Goal: Find specific page/section: Find specific page/section

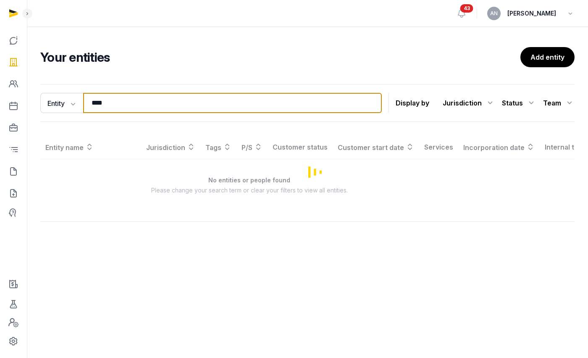
click at [139, 108] on input "****" at bounding box center [232, 103] width 299 height 20
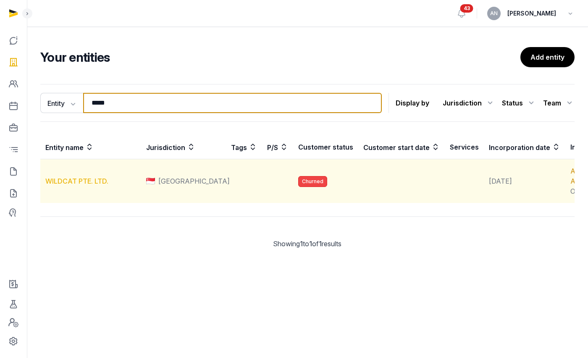
type input "*****"
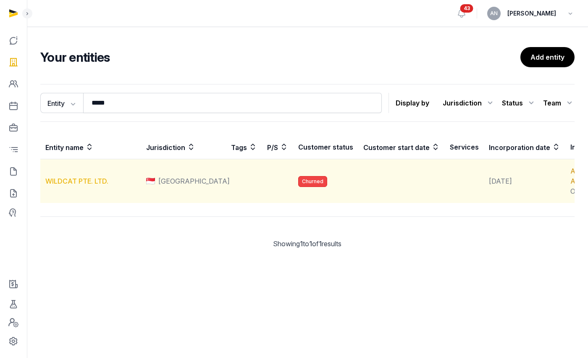
click at [78, 185] on link "WILDCAT PTE. LTD." at bounding box center [76, 181] width 63 height 8
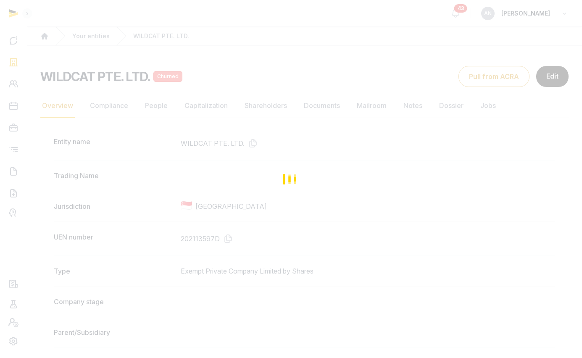
click at [352, 131] on div "Loading" at bounding box center [291, 179] width 582 height 358
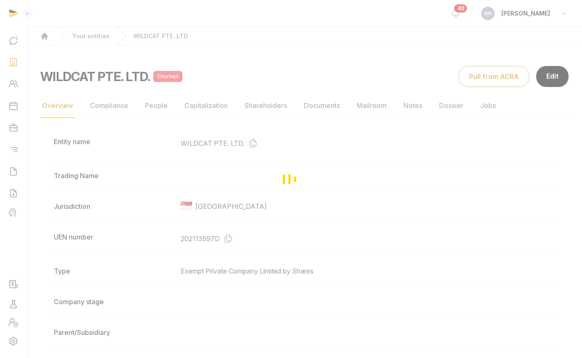
click at [338, 112] on div "Loading" at bounding box center [291, 179] width 582 height 358
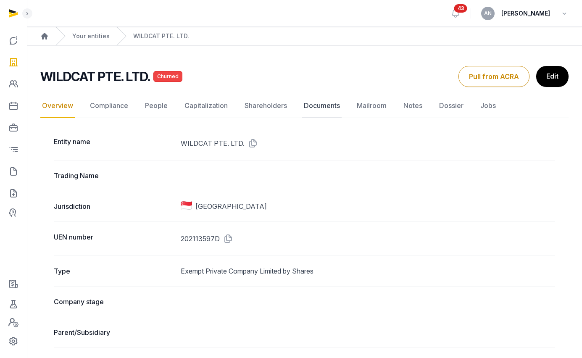
click at [331, 109] on link "Documents" at bounding box center [321, 106] width 39 height 24
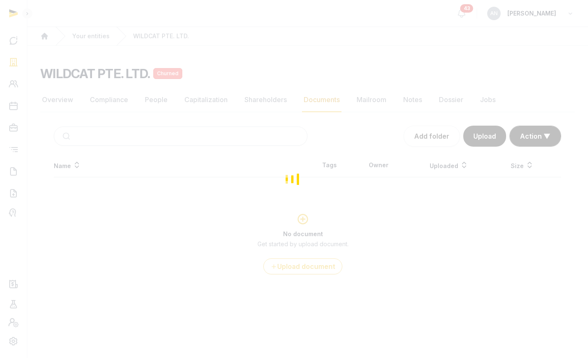
click at [161, 187] on div "Loading" at bounding box center [294, 179] width 588 height 358
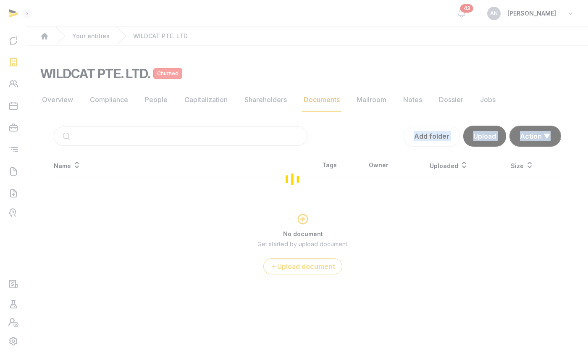
click at [124, 158] on div "Documents Add folder Upload Action ▼ Start select Move Delete Name Tags Owner U…" at bounding box center [307, 217] width 534 height 183
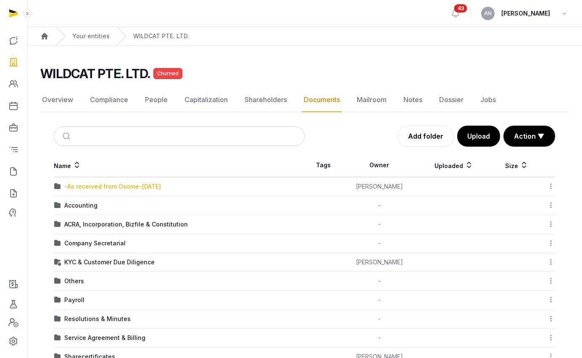
click at [84, 188] on div "-As received from Osome-[DATE]" at bounding box center [112, 186] width 97 height 8
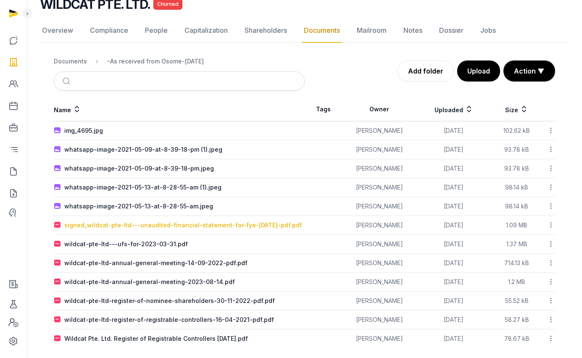
scroll to position [81, 0]
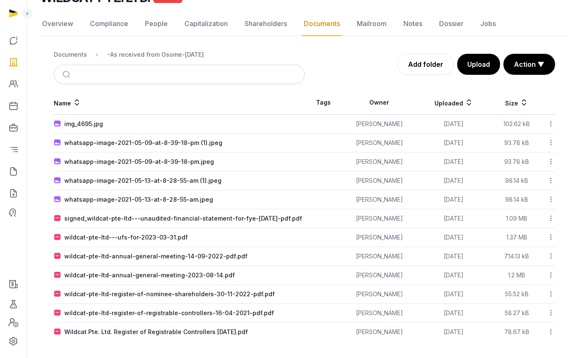
drag, startPoint x: 80, startPoint y: 51, endPoint x: 81, endPoint y: 55, distance: 4.3
click at [80, 51] on div "Documents" at bounding box center [70, 54] width 33 height 8
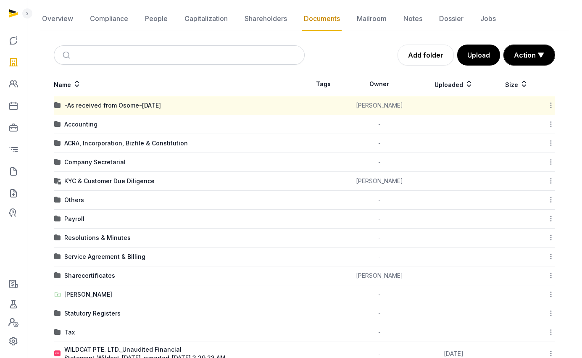
drag, startPoint x: 85, startPoint y: 121, endPoint x: 97, endPoint y: 128, distance: 13.8
click at [85, 121] on div "Accounting" at bounding box center [80, 124] width 33 height 8
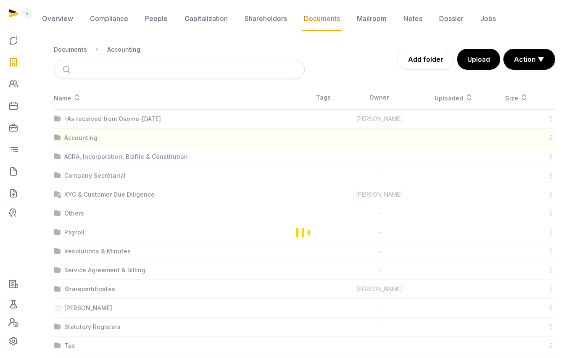
scroll to position [0, 0]
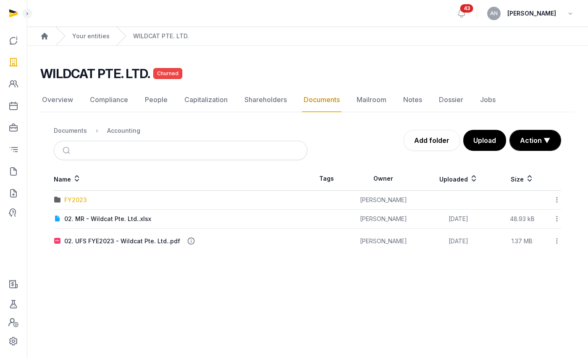
click at [76, 200] on div "FY2023" at bounding box center [75, 200] width 23 height 8
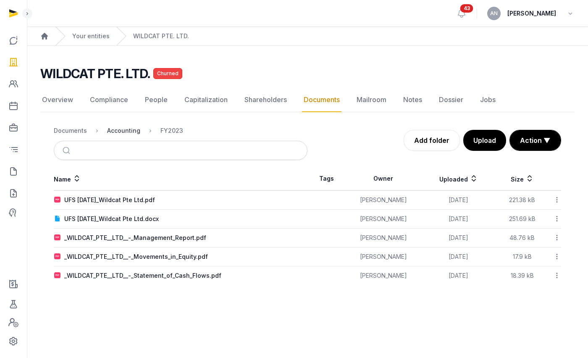
click at [118, 132] on div "Accounting" at bounding box center [123, 130] width 33 height 8
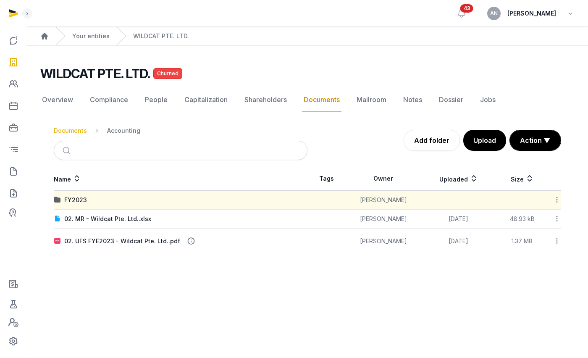
click at [66, 129] on div "Documents" at bounding box center [70, 130] width 33 height 8
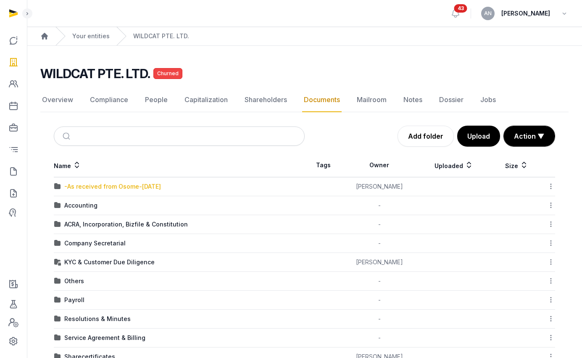
scroll to position [2, 0]
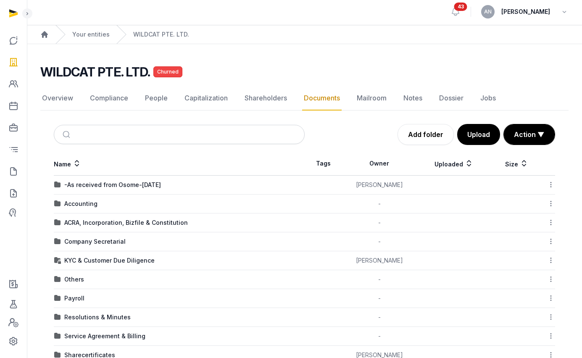
click at [103, 179] on td "-As received from Osome-[DATE]" at bounding box center [179, 185] width 251 height 19
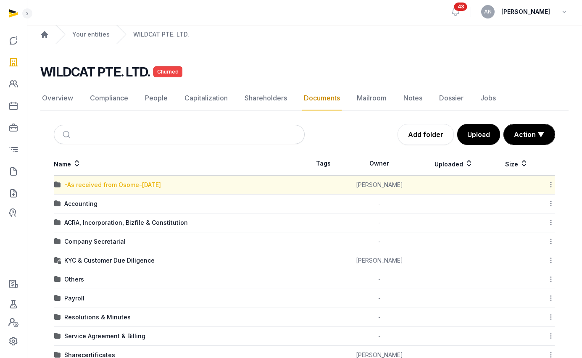
click at [101, 185] on div "-As received from Osome-[DATE]" at bounding box center [112, 185] width 97 height 8
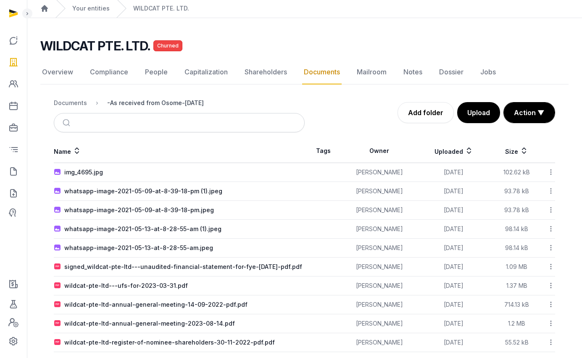
scroll to position [28, 0]
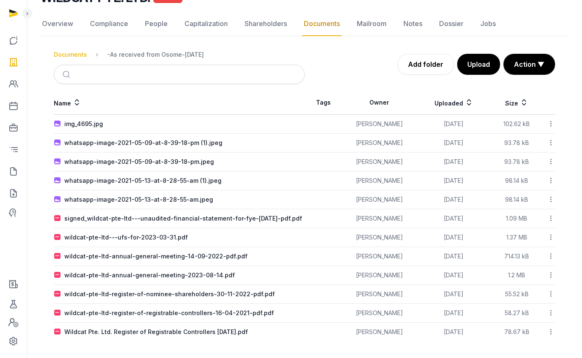
click at [71, 50] on div "Documents" at bounding box center [70, 54] width 33 height 8
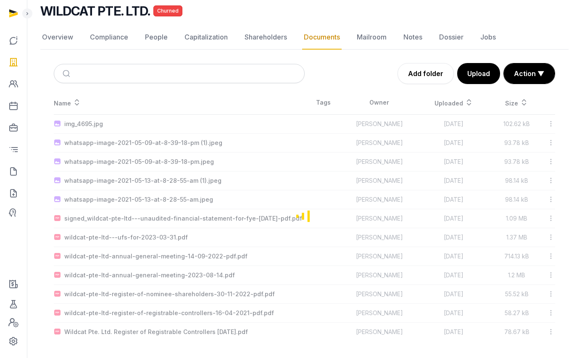
scroll to position [81, 0]
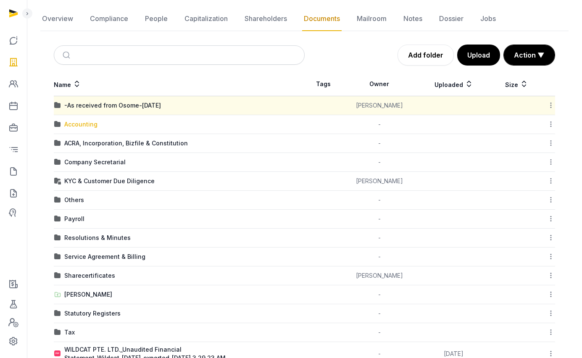
click at [89, 127] on div "Accounting" at bounding box center [80, 124] width 33 height 8
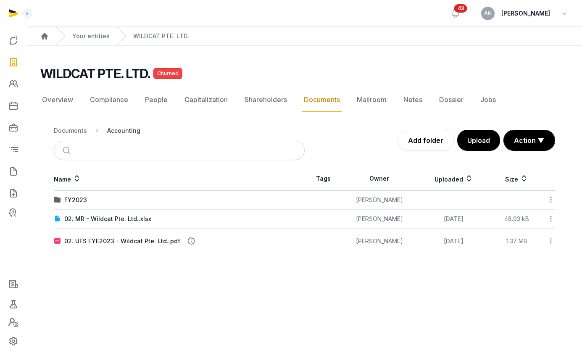
scroll to position [0, 0]
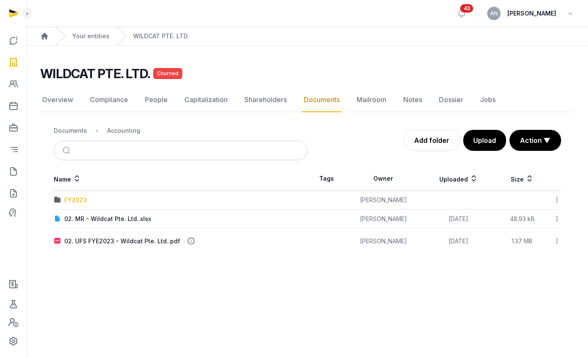
click at [74, 199] on div "FY2023" at bounding box center [75, 200] width 23 height 8
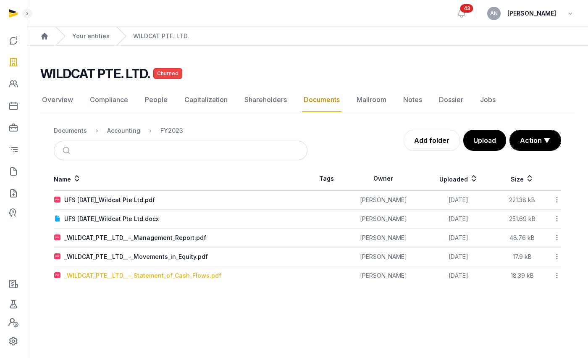
click at [103, 277] on div "_WILDCAT_PTE__LTD__-_Statement_of_Cash_Flows.pdf" at bounding box center [142, 275] width 157 height 8
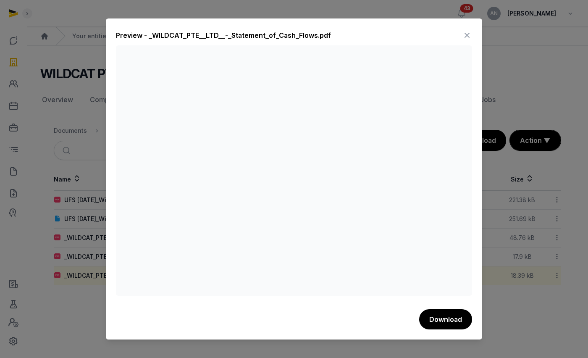
click at [469, 35] on icon at bounding box center [467, 35] width 10 height 13
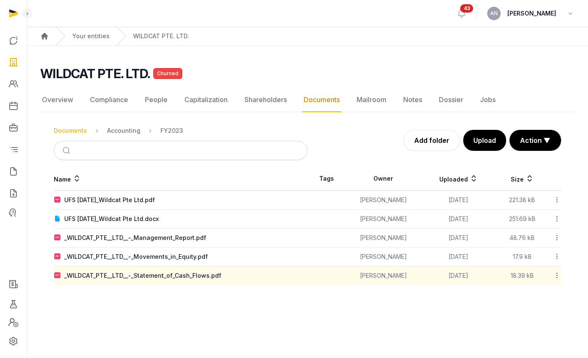
click at [66, 132] on div "Documents" at bounding box center [70, 130] width 33 height 8
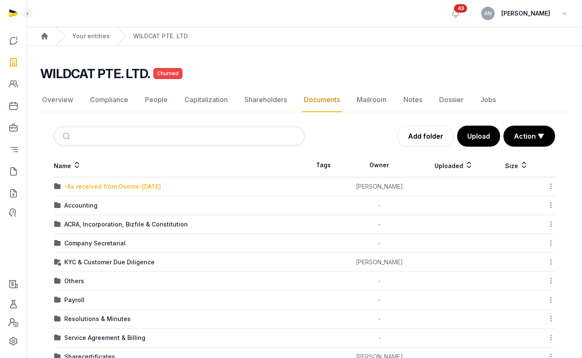
click at [91, 189] on div "-As received from Osome-[DATE]" at bounding box center [112, 186] width 97 height 8
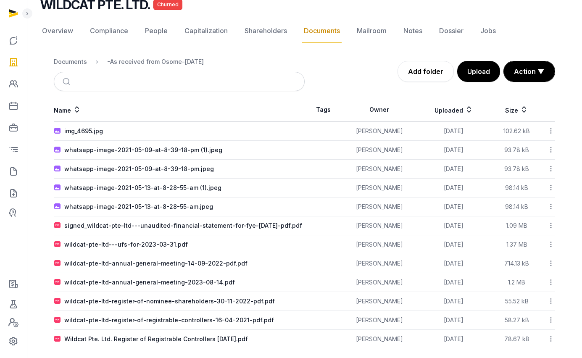
scroll to position [81, 0]
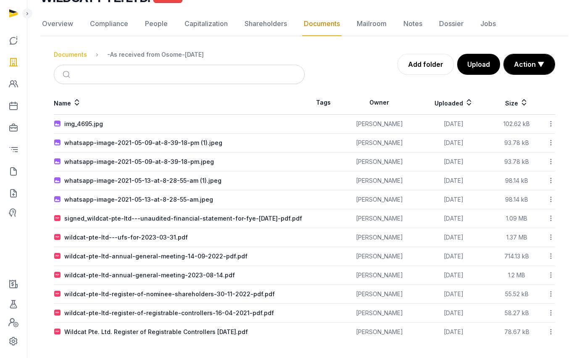
click at [70, 50] on div "Documents" at bounding box center [70, 54] width 33 height 8
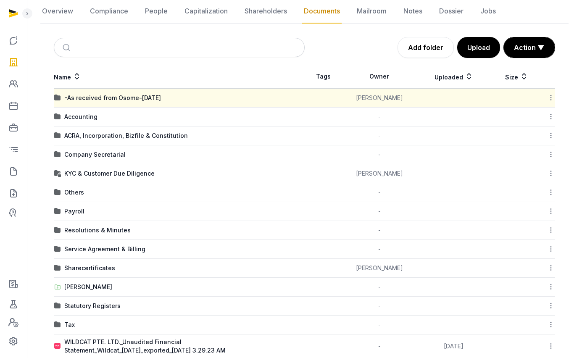
scroll to position [105, 0]
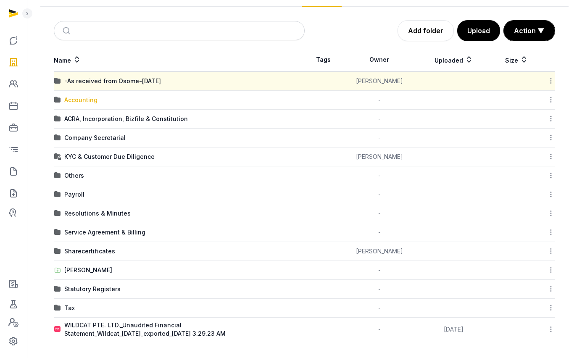
click at [79, 102] on div "Accounting" at bounding box center [80, 100] width 33 height 8
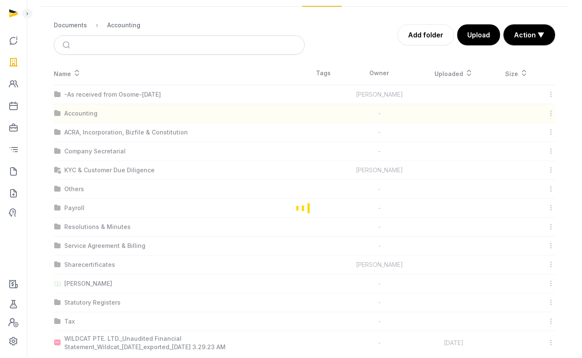
scroll to position [0, 0]
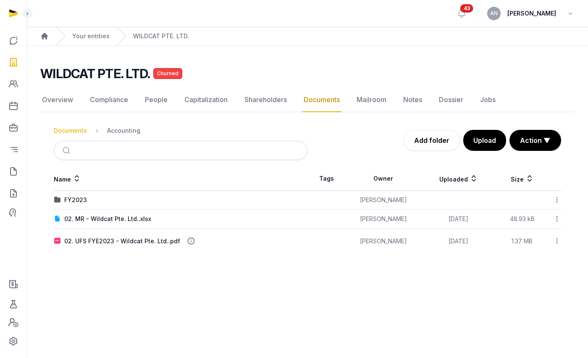
click at [67, 131] on div "Documents" at bounding box center [70, 130] width 33 height 8
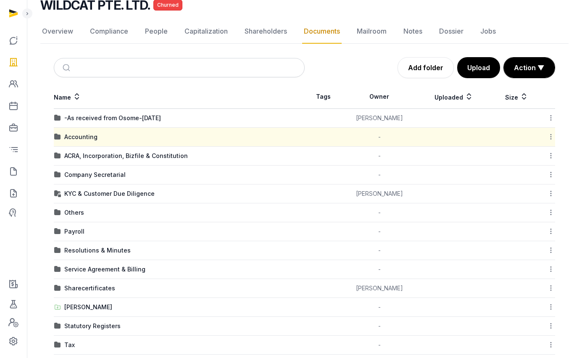
scroll to position [105, 0]
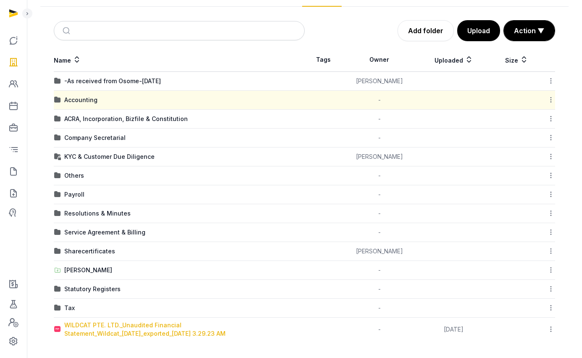
click at [139, 328] on div "WILDCAT PTE. LTD._Unaudited Financial Statement_Wildcat_[DATE]_exported_[DATE] …" at bounding box center [184, 329] width 240 height 17
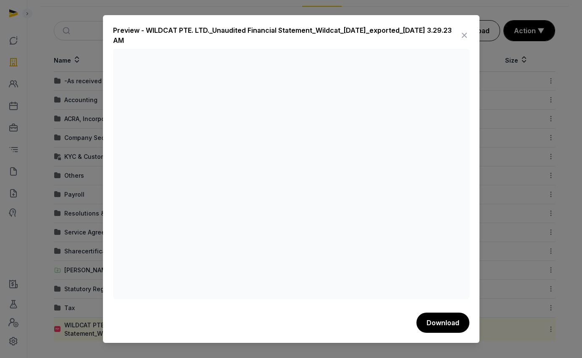
click at [465, 36] on icon at bounding box center [464, 35] width 10 height 13
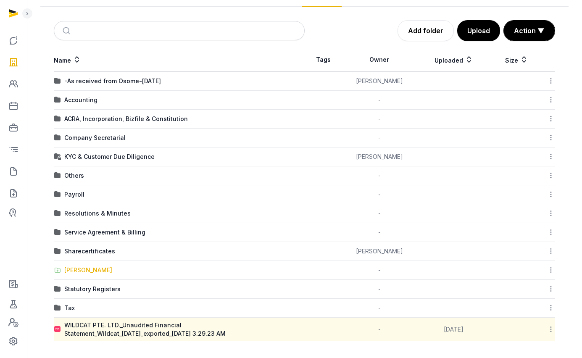
click at [81, 266] on div "[PERSON_NAME]" at bounding box center [88, 270] width 48 height 8
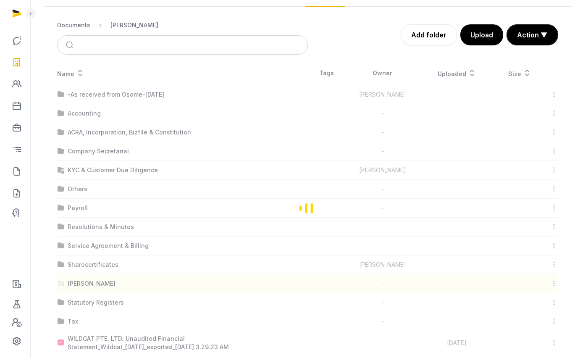
scroll to position [0, 0]
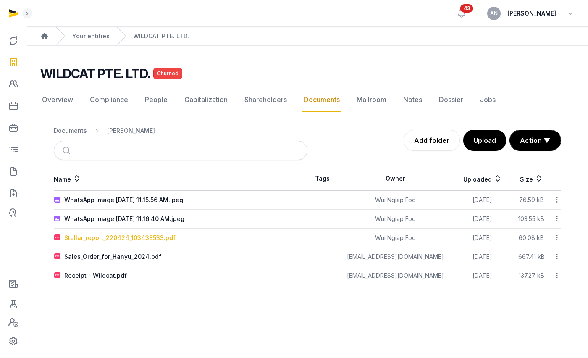
click at [112, 241] on div "Stellar_report_220424_103438533.pdf" at bounding box center [119, 238] width 111 height 8
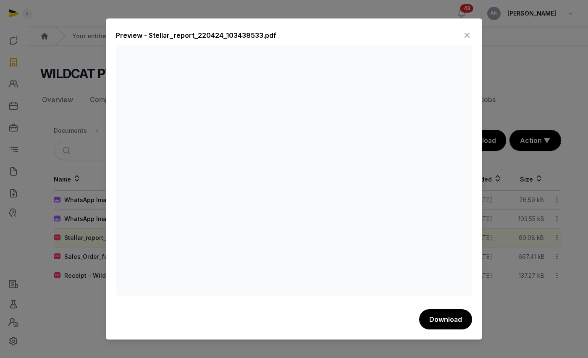
click at [465, 34] on icon at bounding box center [467, 35] width 10 height 13
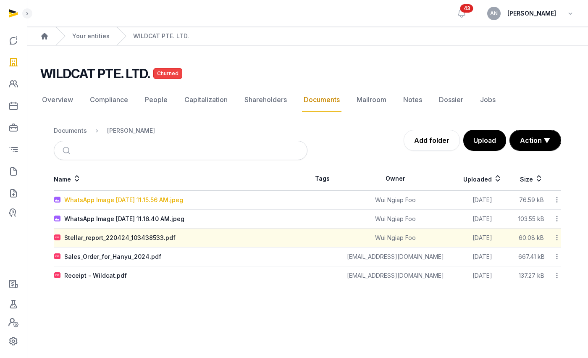
click at [142, 201] on div "WhatsApp Image [DATE] 11.15.56 AM.jpeg" at bounding box center [123, 200] width 119 height 8
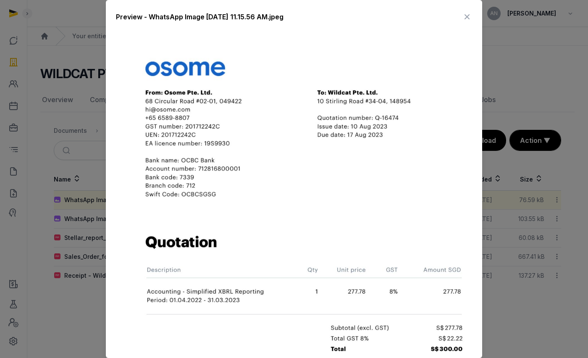
click at [467, 13] on div "Preview - WhatsApp Image [DATE] 11.15.56 AM.jpeg Download" at bounding box center [294, 222] width 376 height 444
click at [468, 18] on div "Preview - WhatsApp Image [DATE] 11.15.56 AM.jpeg Download" at bounding box center [294, 222] width 376 height 444
click at [462, 16] on icon at bounding box center [467, 16] width 10 height 13
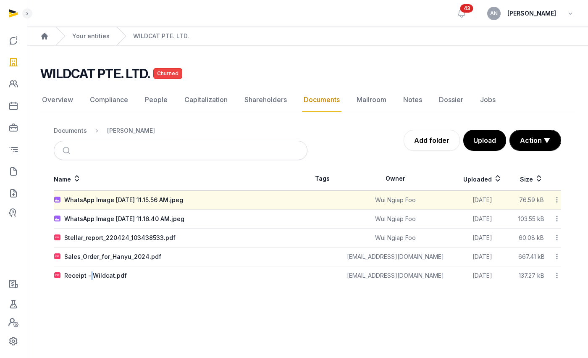
click at [90, 274] on div "Receipt - Wildcat.pdf" at bounding box center [95, 275] width 63 height 8
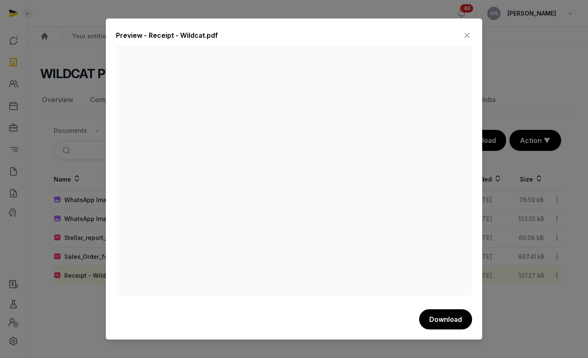
click at [466, 40] on icon at bounding box center [467, 35] width 10 height 13
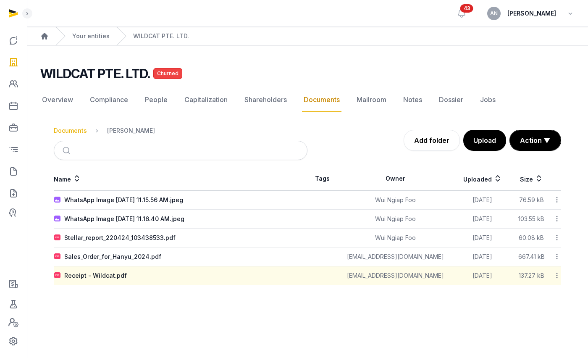
click at [70, 128] on div "Documents" at bounding box center [70, 130] width 33 height 8
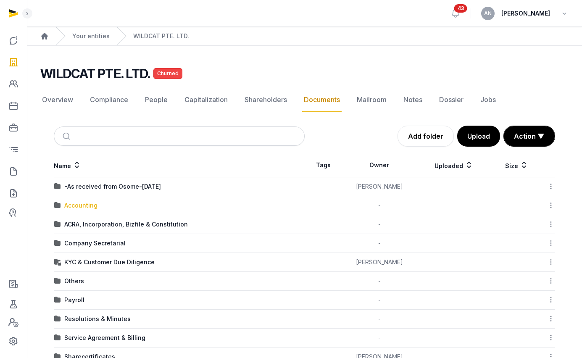
click at [84, 204] on div "Accounting" at bounding box center [80, 205] width 33 height 8
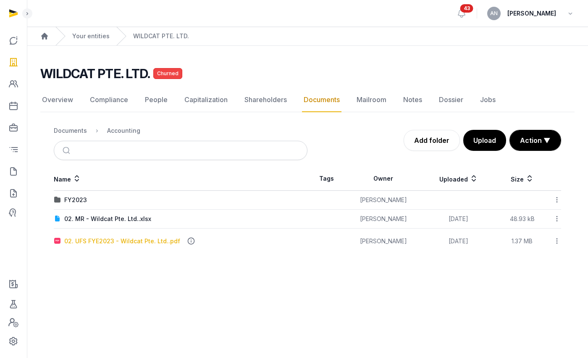
click at [92, 242] on div "02. UFS FYE2023 - Wildcat Pte. Ltd..pdf" at bounding box center [122, 241] width 116 height 8
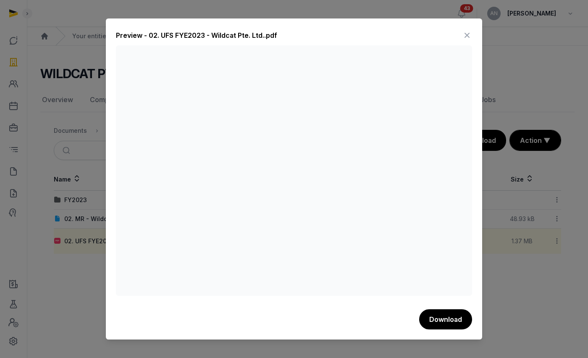
click at [468, 35] on icon at bounding box center [467, 35] width 10 height 13
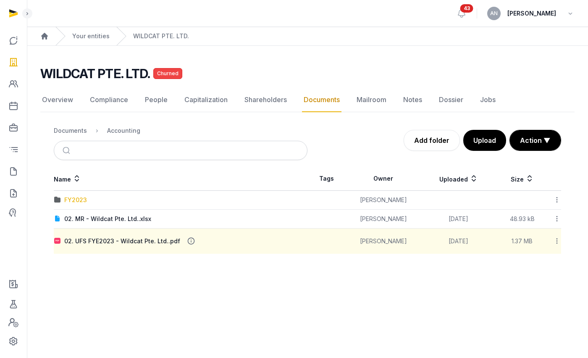
click at [80, 202] on div "FY2023" at bounding box center [75, 200] width 23 height 8
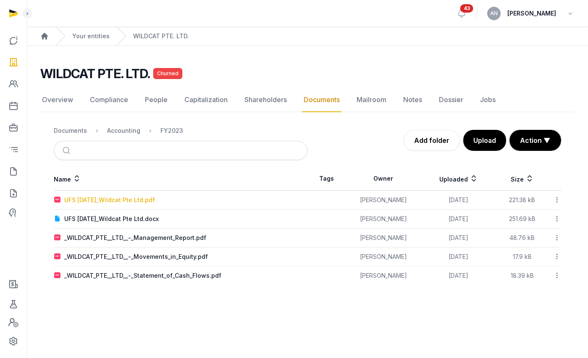
click at [124, 200] on div "UFS [DATE]_Wildcat Pte Ltd.pdf" at bounding box center [109, 200] width 91 height 8
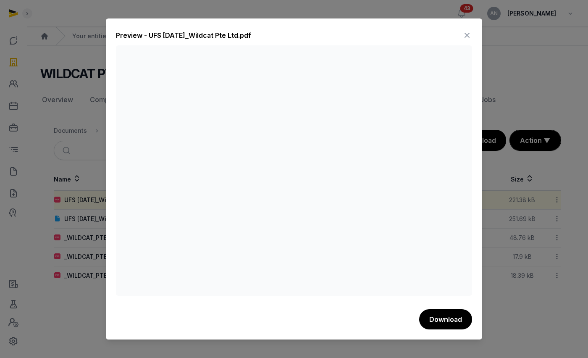
click at [465, 33] on icon at bounding box center [467, 35] width 10 height 13
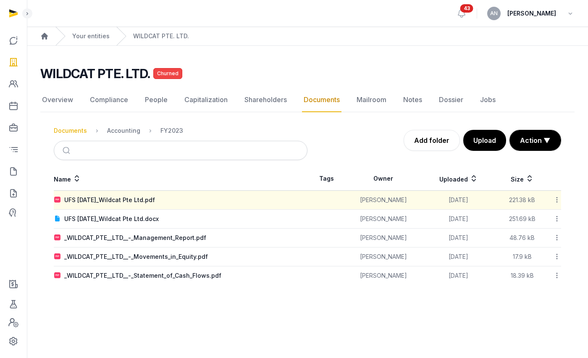
click at [82, 132] on div "Documents" at bounding box center [70, 130] width 33 height 8
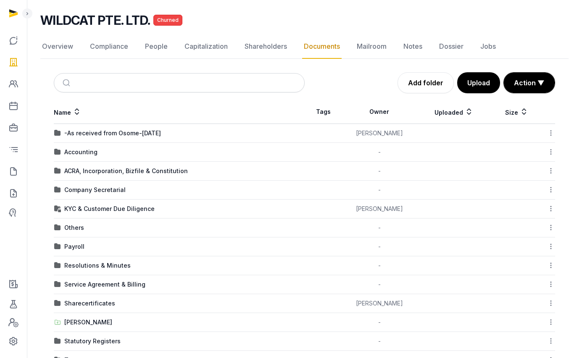
scroll to position [105, 0]
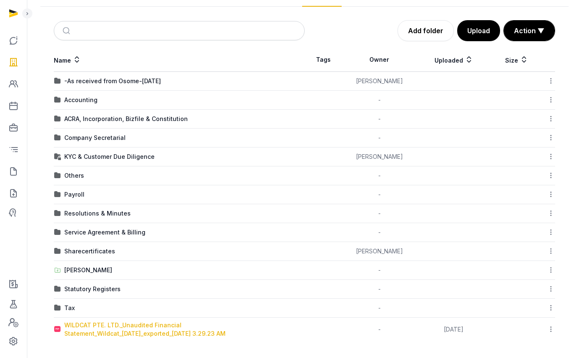
click at [98, 330] on div "WILDCAT PTE. LTD._Unaudited Financial Statement_Wildcat_[DATE]_exported_[DATE] …" at bounding box center [184, 329] width 240 height 17
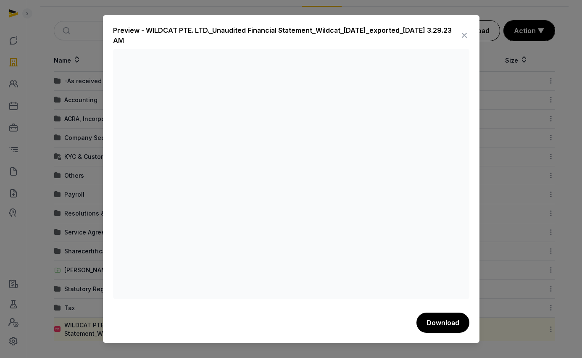
click at [461, 35] on icon at bounding box center [464, 35] width 10 height 13
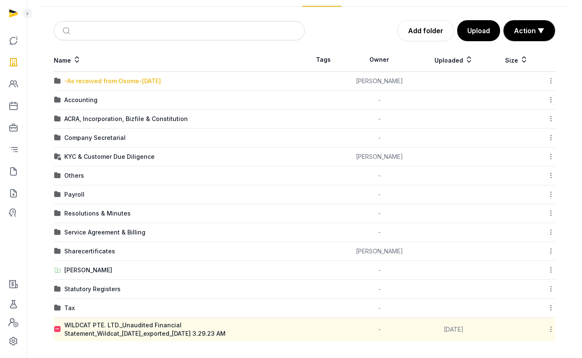
click at [120, 79] on div "-As received from Osome-[DATE]" at bounding box center [112, 81] width 97 height 8
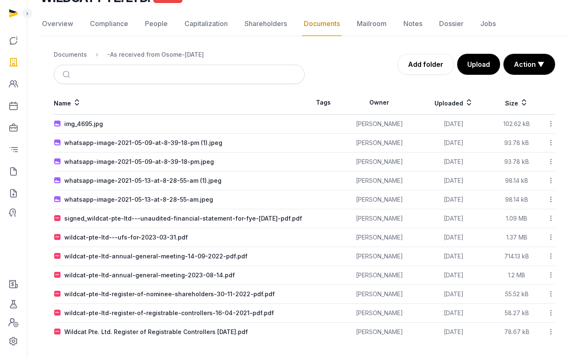
scroll to position [81, 0]
click at [119, 143] on td "whatsapp-image-2021-05-09-at-8-39-18-pm (1).jpeg" at bounding box center [179, 143] width 251 height 19
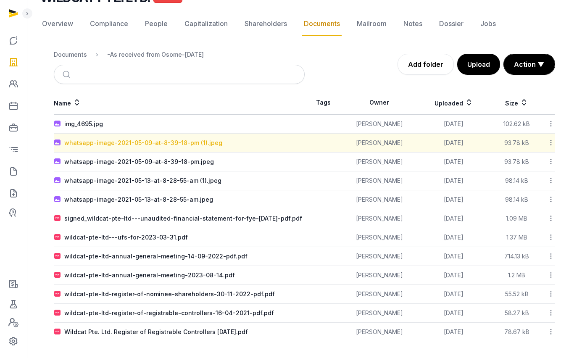
click at [120, 139] on div "whatsapp-image-2021-05-09-at-8-39-18-pm (1).jpeg" at bounding box center [143, 143] width 158 height 8
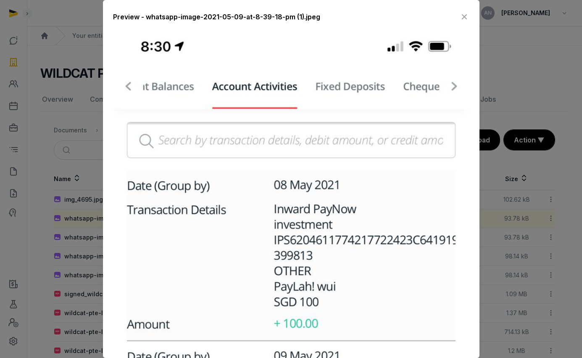
scroll to position [0, 0]
click at [462, 13] on icon at bounding box center [464, 16] width 10 height 13
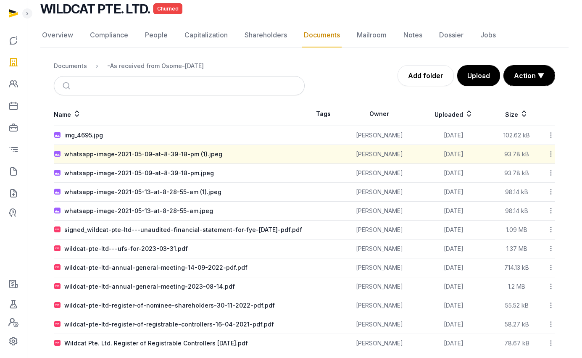
scroll to position [51, 0]
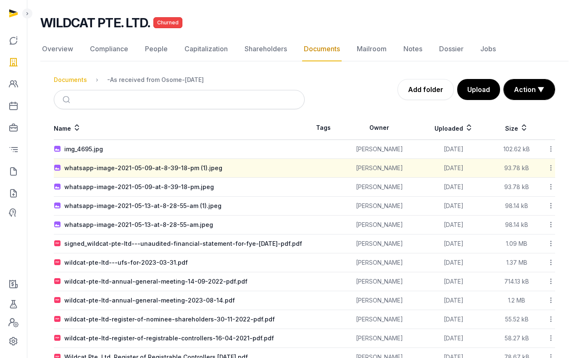
click at [72, 76] on div "Documents" at bounding box center [70, 80] width 33 height 8
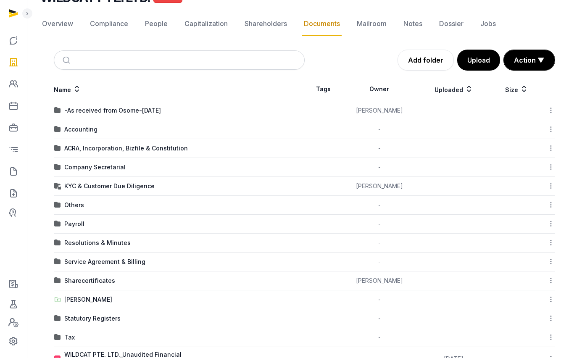
scroll to position [105, 0]
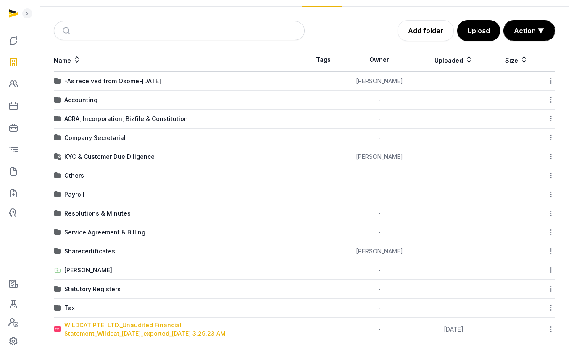
click at [131, 326] on div "WILDCAT PTE. LTD._Unaudited Financial Statement_Wildcat_[DATE]_exported_[DATE] …" at bounding box center [184, 329] width 240 height 17
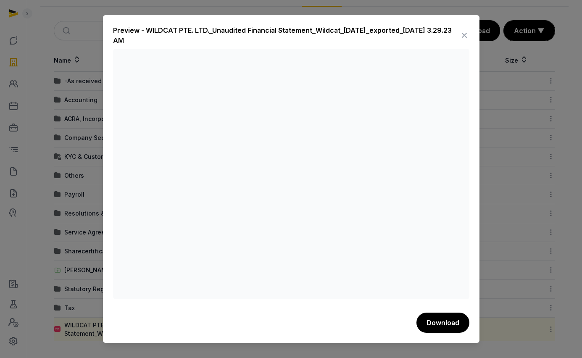
click at [464, 30] on icon at bounding box center [464, 35] width 10 height 13
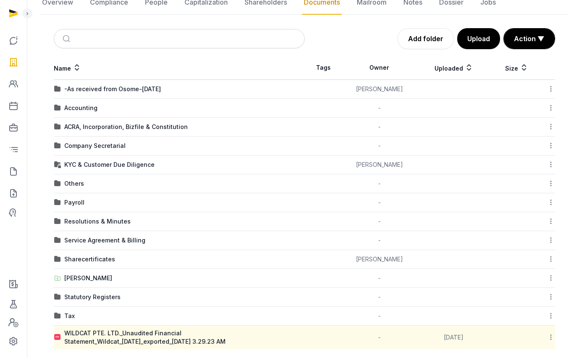
scroll to position [89, 0]
